Goal: Information Seeking & Learning: Find specific fact

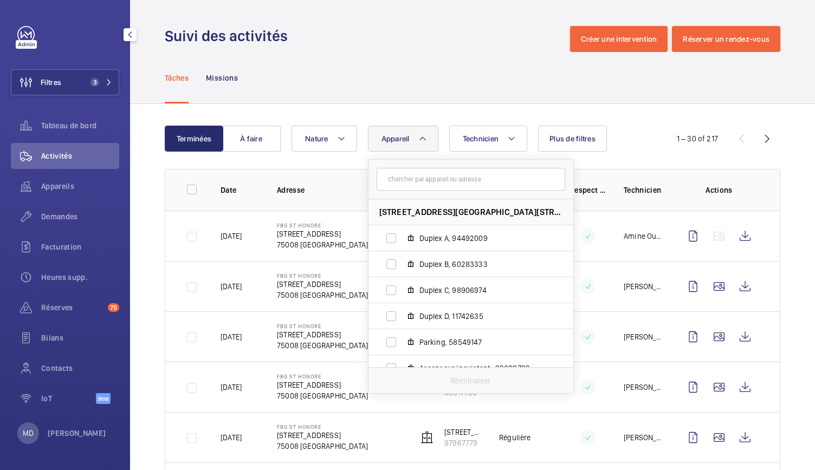
scroll to position [352, 0]
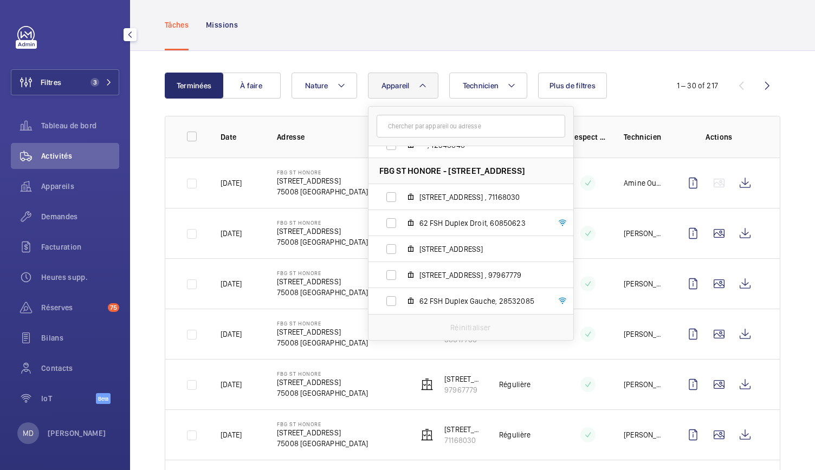
click at [351, 29] on div "Tâches Missions" at bounding box center [472, 24] width 615 height 51
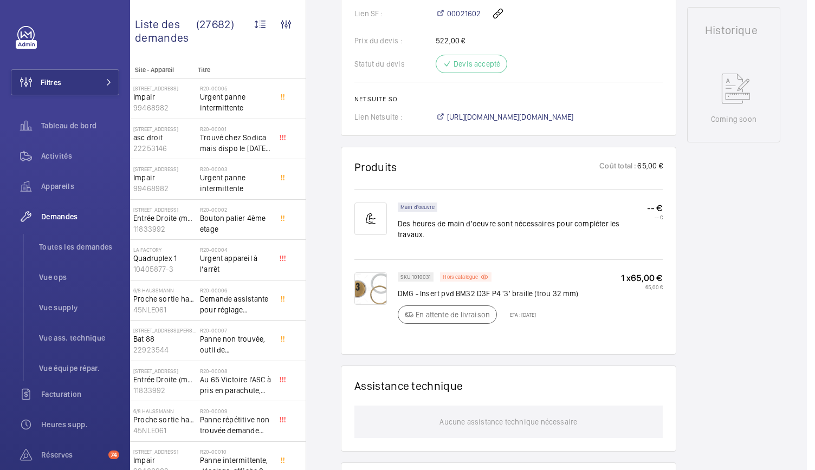
scroll to position [492, 0]
click at [500, 111] on span "https://6461500.app.netsuite.com/app/accounting/transactions/salesord.nl?id=293…" at bounding box center [510, 116] width 127 height 11
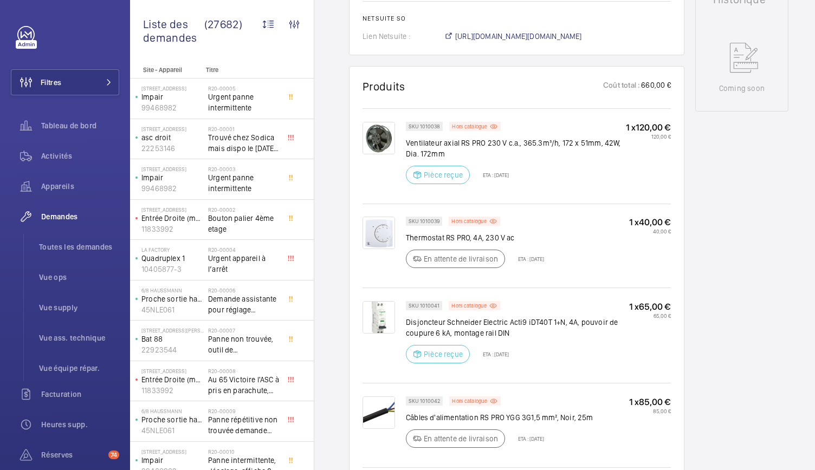
scroll to position [556, 0]
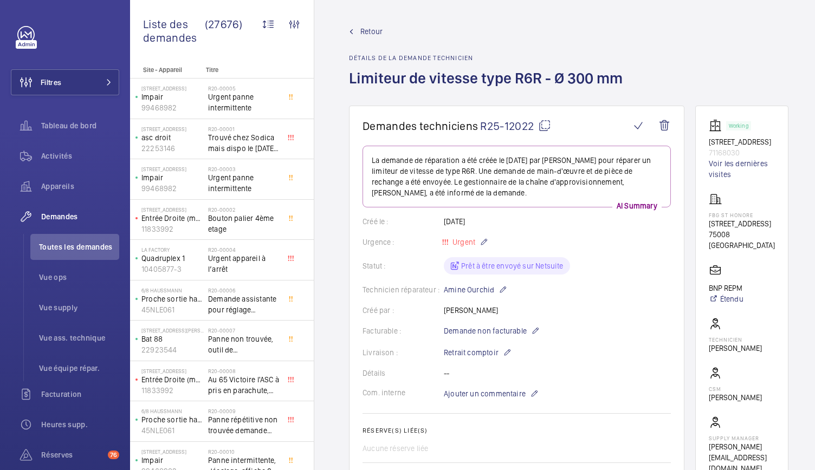
click at [375, 33] on span "Retour" at bounding box center [371, 31] width 22 height 11
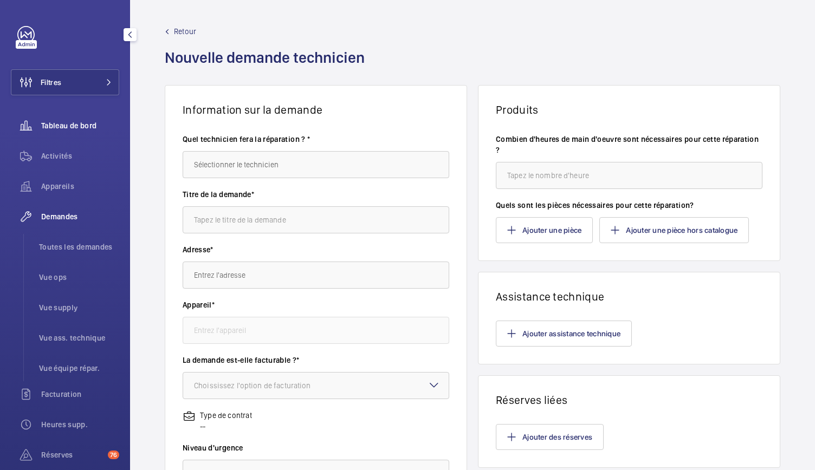
click at [83, 121] on span "Tableau de bord" at bounding box center [80, 125] width 78 height 11
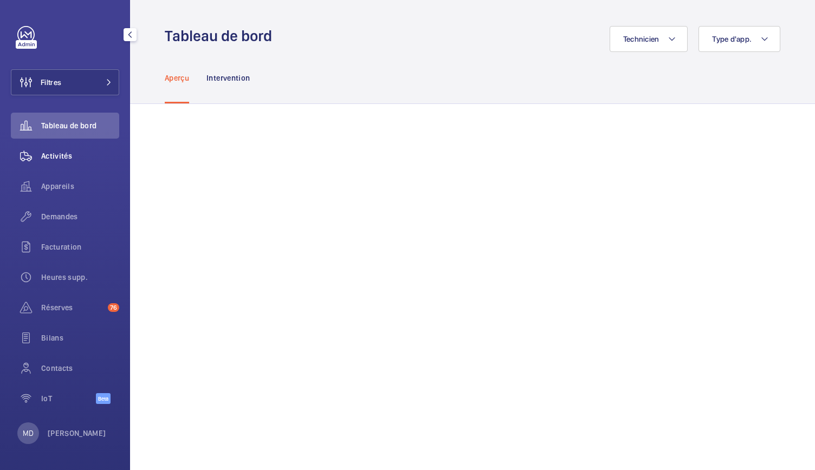
click at [51, 159] on span "Activités" at bounding box center [80, 156] width 78 height 11
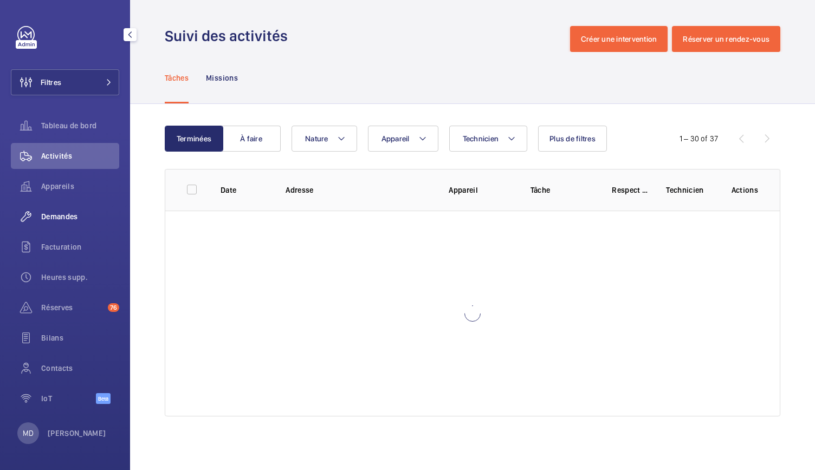
click at [54, 216] on span "Demandes" at bounding box center [80, 216] width 78 height 11
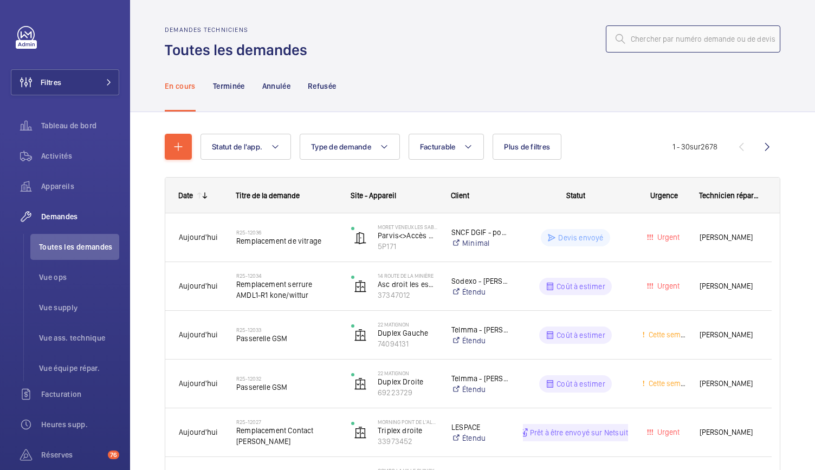
click at [626, 38] on input "text" at bounding box center [693, 38] width 174 height 27
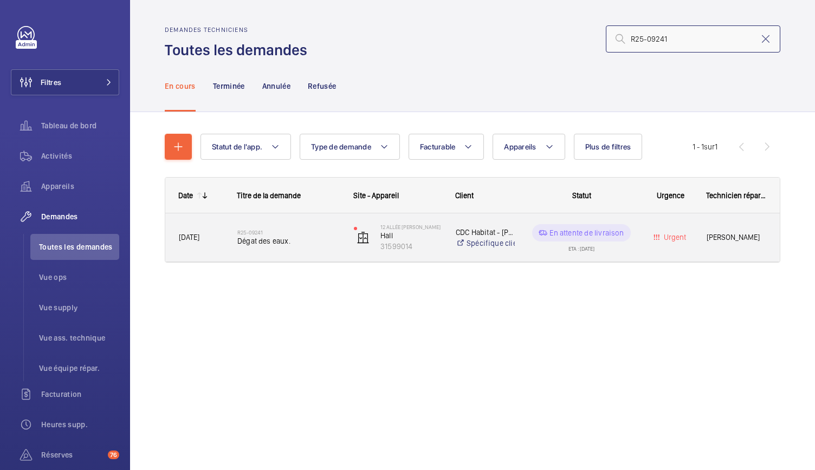
type input "R25-09241"
click at [270, 237] on span "Dégat des eaux." at bounding box center [288, 241] width 102 height 11
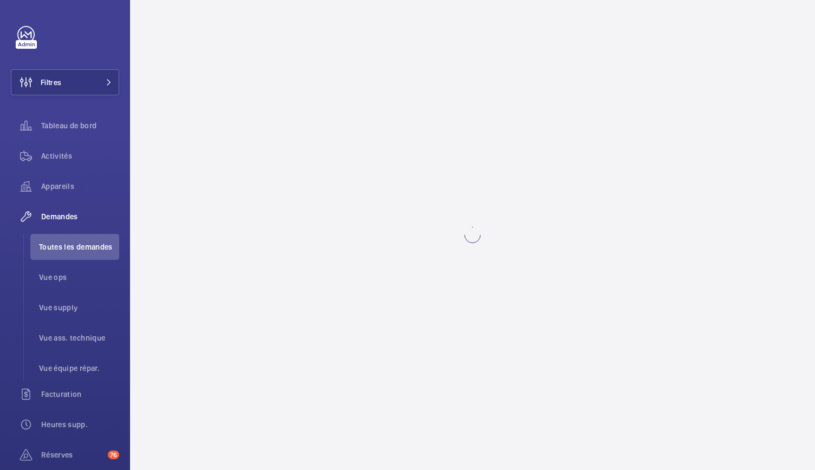
click at [278, 258] on wm-front-async-data-loader at bounding box center [472, 235] width 685 height 470
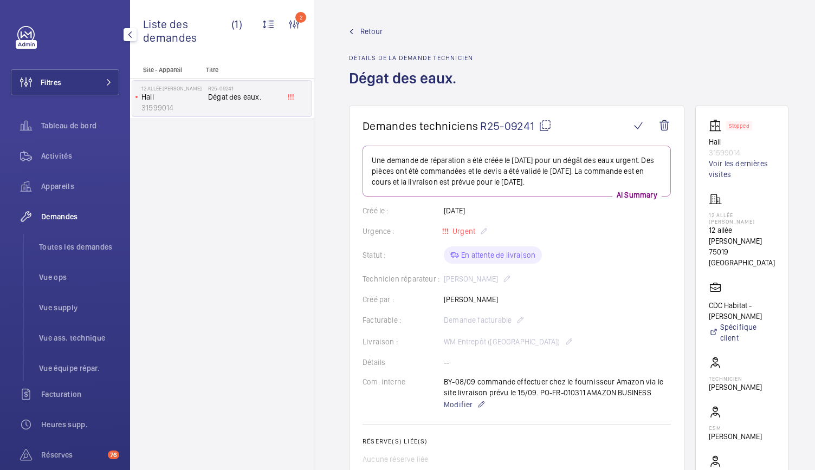
click at [56, 219] on span "Demandes" at bounding box center [80, 216] width 78 height 11
click at [61, 243] on span "Toutes les demandes" at bounding box center [79, 247] width 80 height 11
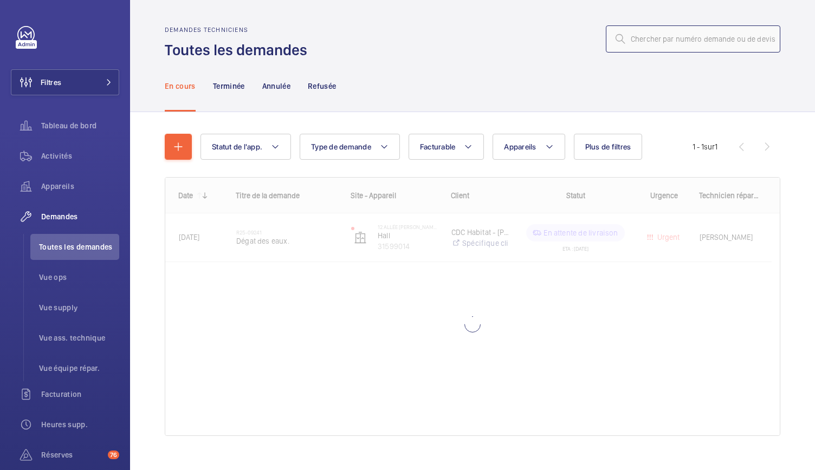
click at [648, 46] on input "text" at bounding box center [693, 38] width 174 height 27
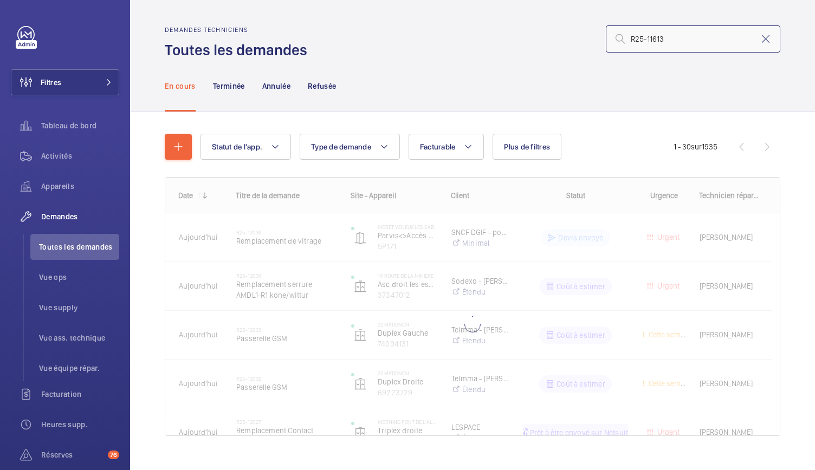
type input "R25-11613"
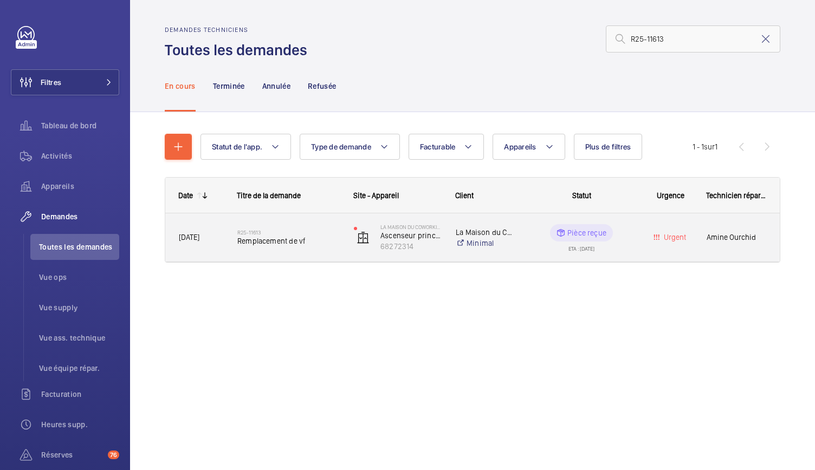
click at [270, 244] on span "Remplacement de vf" at bounding box center [288, 241] width 102 height 11
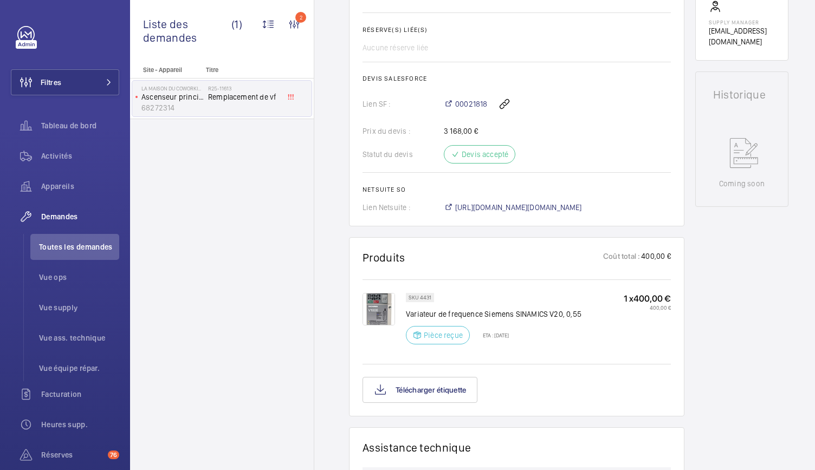
scroll to position [460, 0]
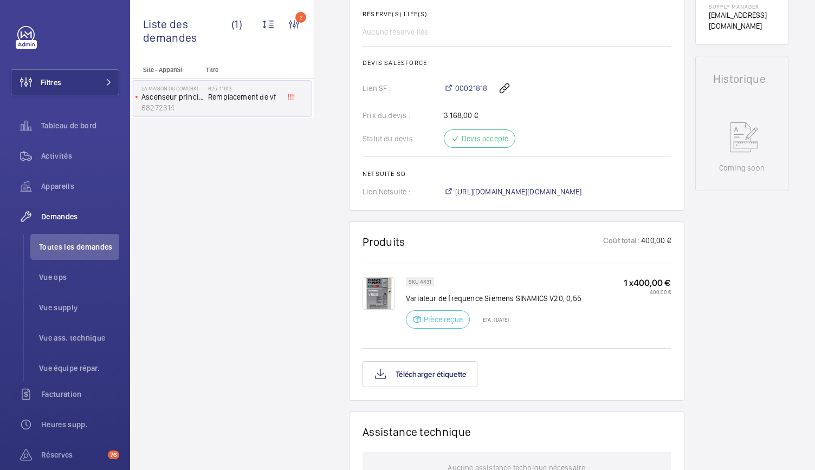
click at [382, 289] on img at bounding box center [378, 293] width 33 height 33
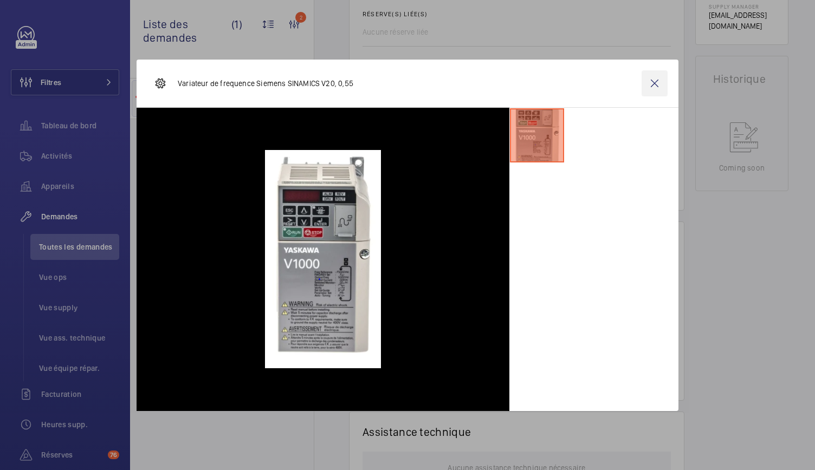
click at [662, 81] on wm-front-icon-button at bounding box center [654, 83] width 26 height 26
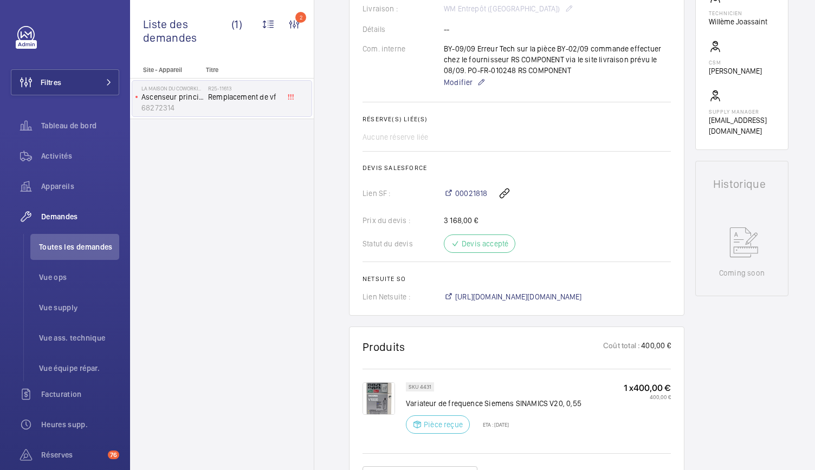
scroll to position [434, 0]
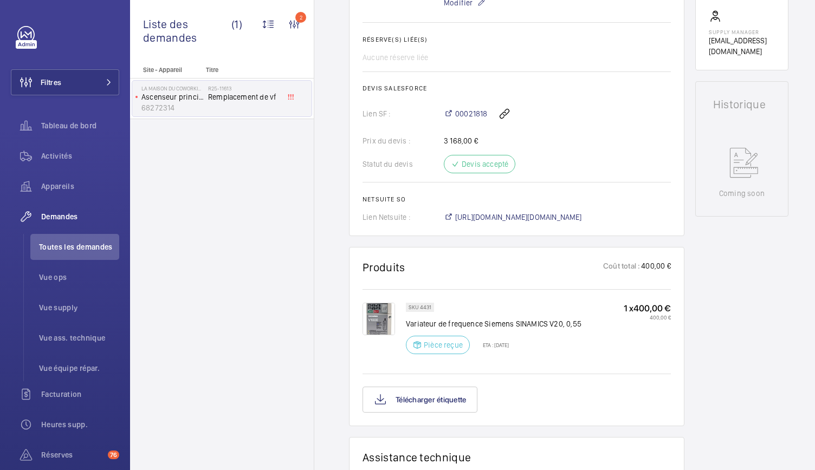
click at [386, 308] on img at bounding box center [378, 319] width 33 height 33
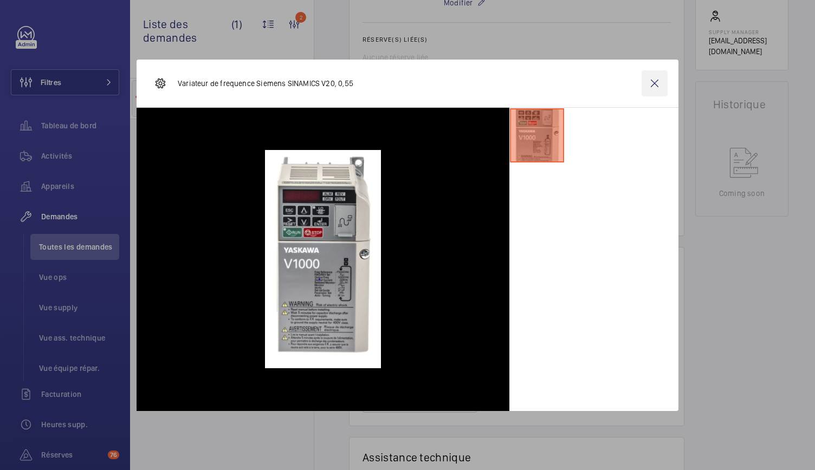
click at [651, 92] on wm-front-icon-button at bounding box center [654, 83] width 26 height 26
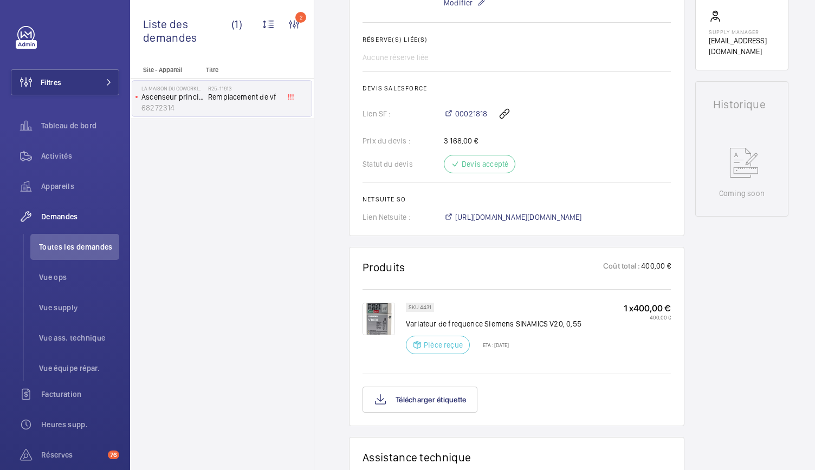
click at [431, 307] on div "SKU 4431" at bounding box center [420, 307] width 28 height 9
click at [426, 307] on p "SKU 4431" at bounding box center [419, 308] width 23 height 4
drag, startPoint x: 430, startPoint y: 307, endPoint x: 419, endPoint y: 308, distance: 11.0
click at [419, 308] on p "SKU 4431" at bounding box center [419, 308] width 23 height 4
copy p "4431"
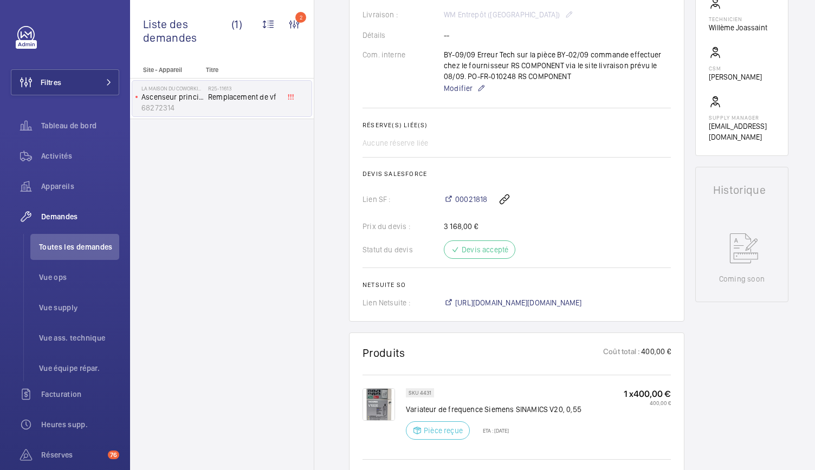
click at [486, 145] on div "Aucune réserve liée" at bounding box center [516, 143] width 308 height 11
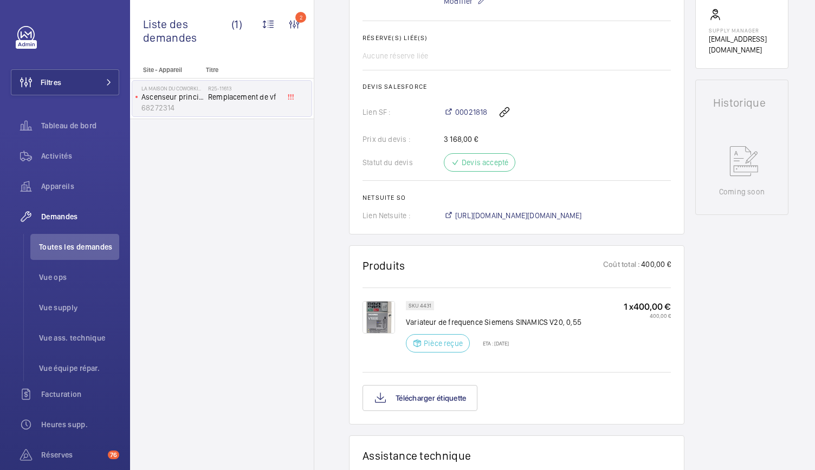
scroll to position [447, 0]
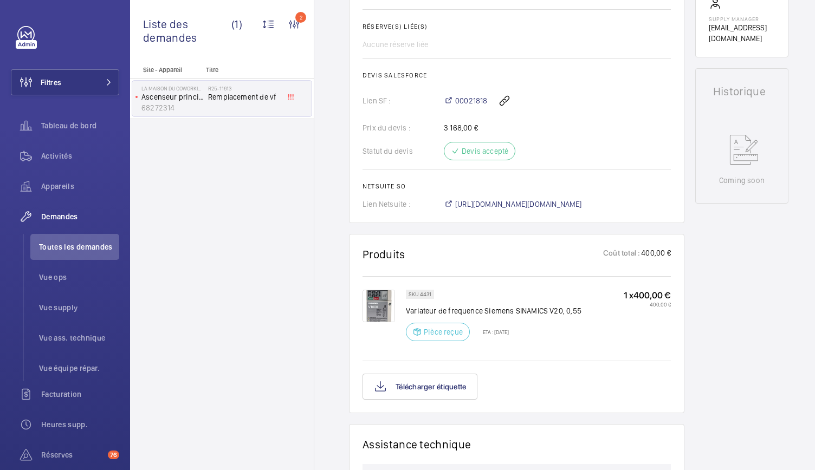
click at [379, 297] on img at bounding box center [378, 306] width 33 height 33
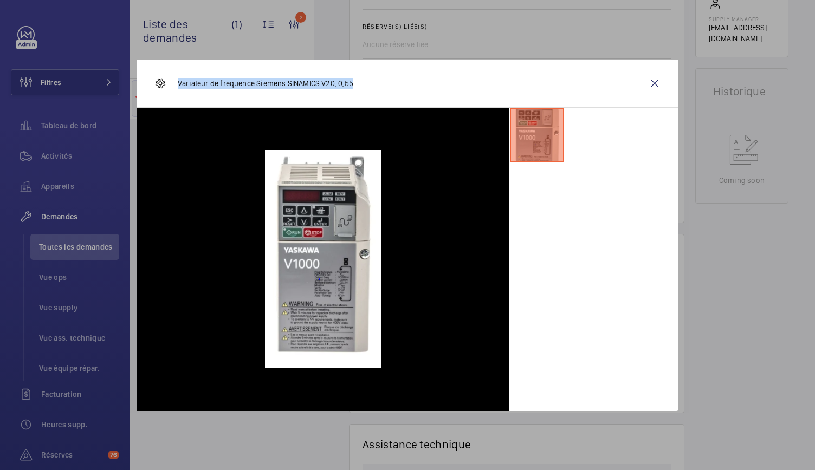
drag, startPoint x: 363, startPoint y: 84, endPoint x: 174, endPoint y: 90, distance: 188.6
click at [174, 90] on div "Variateur de frequence Siemens SINAMICS V20, 0,55" at bounding box center [408, 84] width 542 height 48
copy p "Variateur de frequence Siemens SINAMICS V20, 0,55"
click at [654, 79] on wm-front-icon-button at bounding box center [654, 83] width 26 height 26
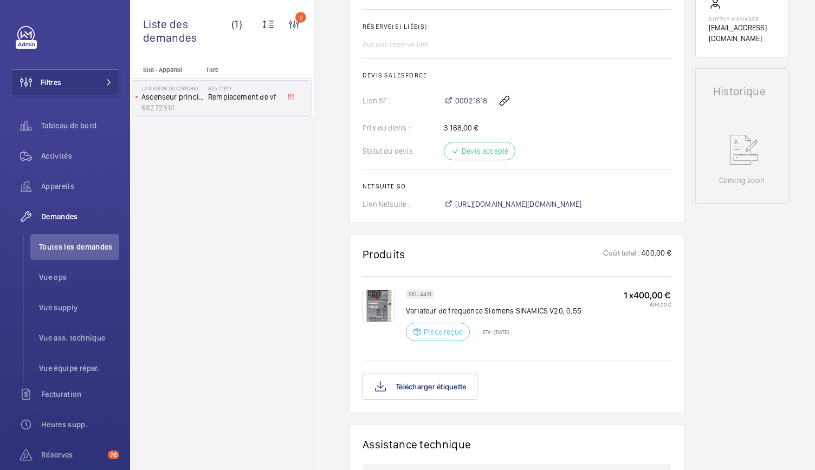
click at [373, 312] on img at bounding box center [378, 306] width 33 height 33
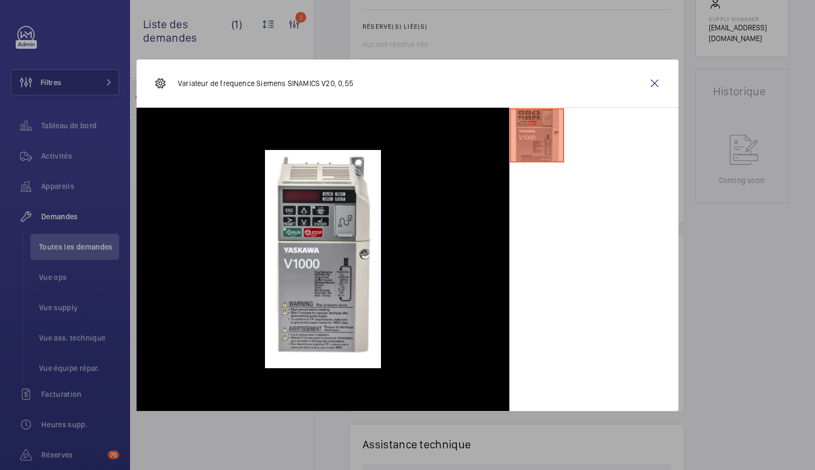
click at [570, 40] on div at bounding box center [407, 235] width 815 height 470
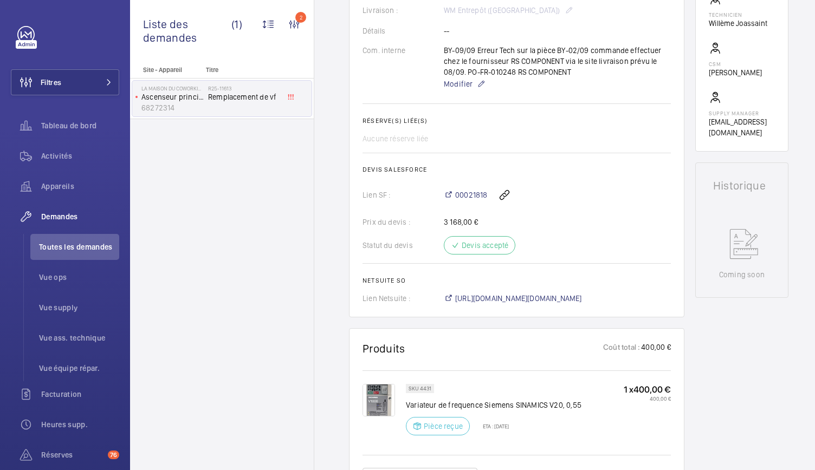
scroll to position [0, 0]
